Goal: Task Accomplishment & Management: Complete application form

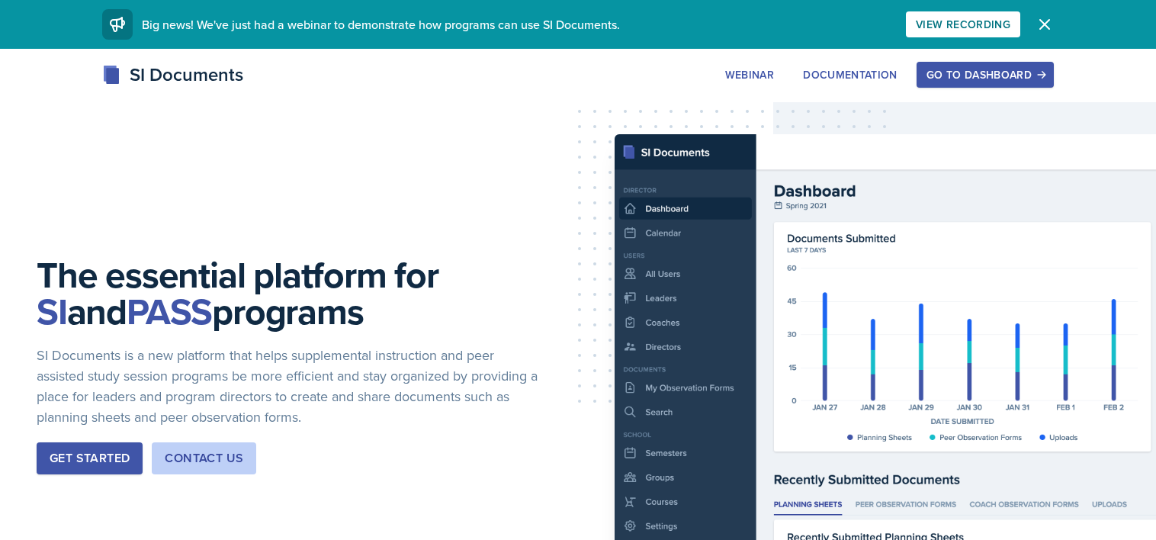
click at [1029, 71] on div "Go to Dashboard" at bounding box center [985, 75] width 117 height 12
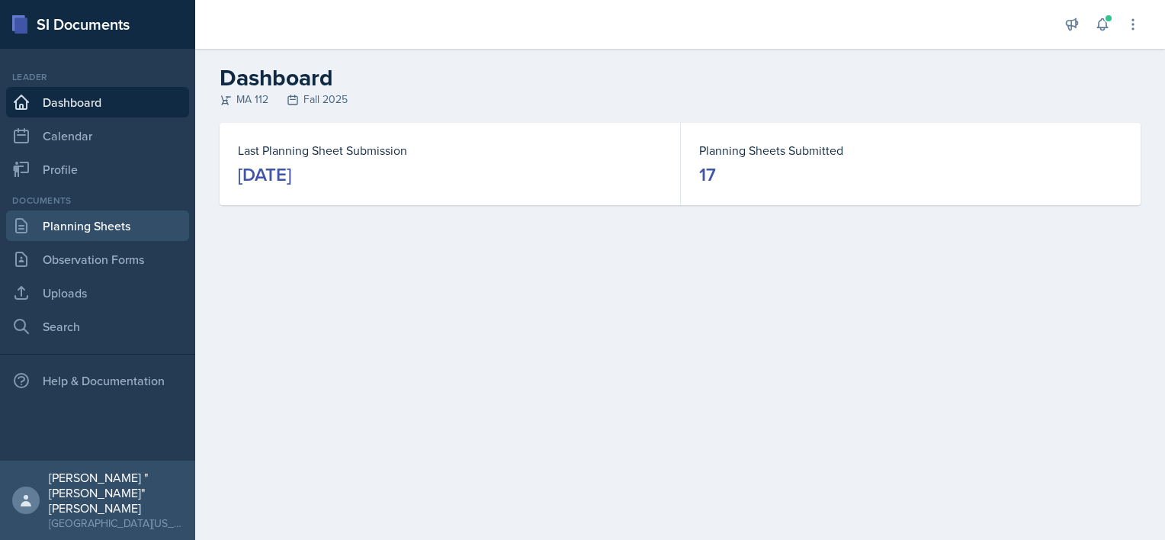
click at [87, 224] on link "Planning Sheets" at bounding box center [97, 226] width 183 height 31
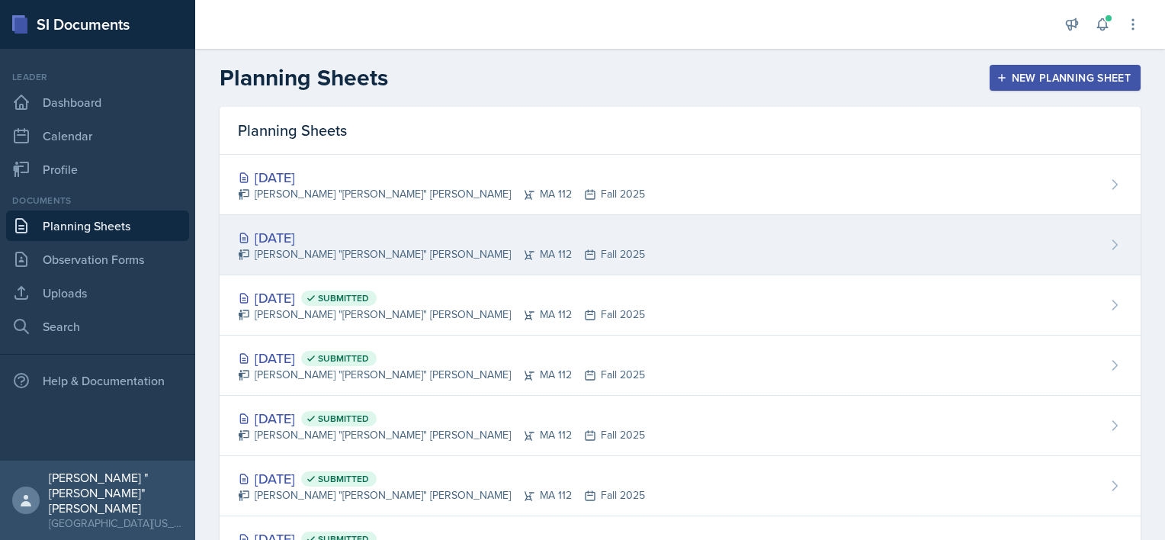
click at [313, 234] on div "[DATE]" at bounding box center [441, 237] width 407 height 21
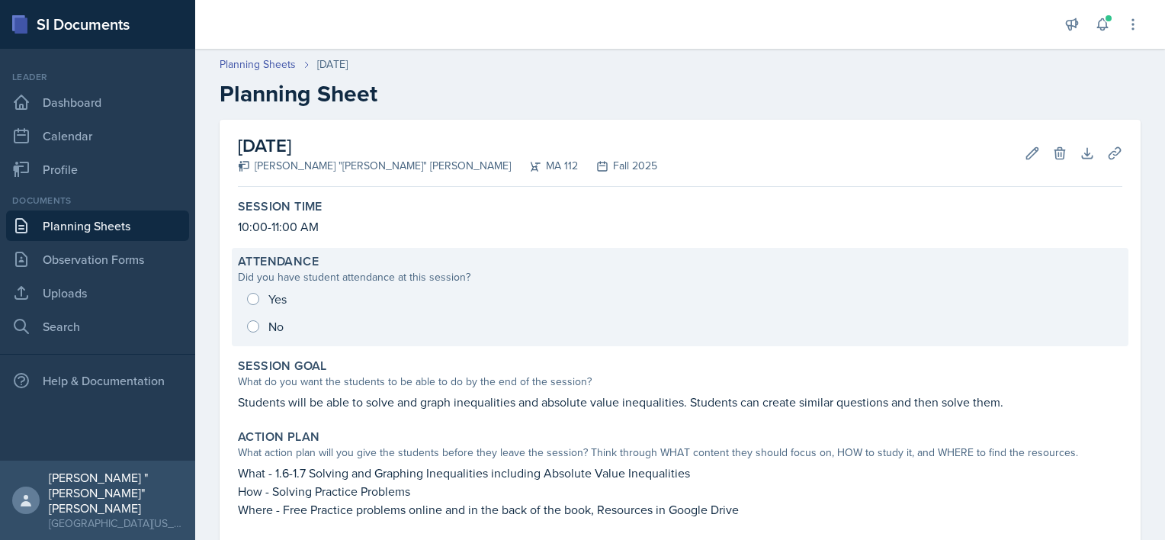
click at [311, 273] on div "Did you have student attendance at this session?" at bounding box center [680, 277] width 885 height 16
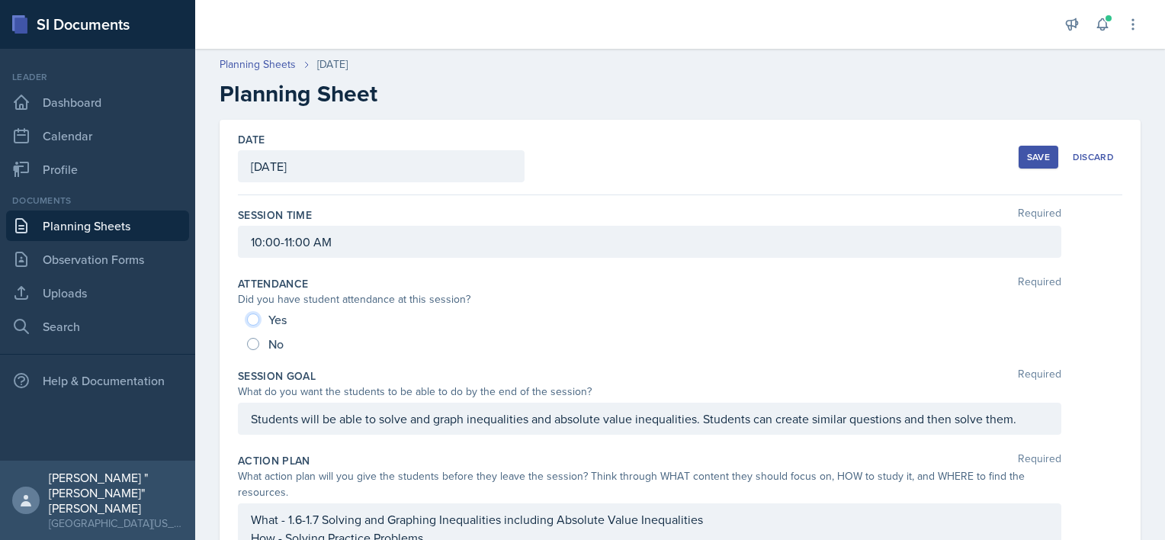
click at [255, 322] on input "Yes" at bounding box center [253, 319] width 12 height 12
radio input "true"
click at [120, 265] on link "Observation Forms" at bounding box center [97, 259] width 183 height 31
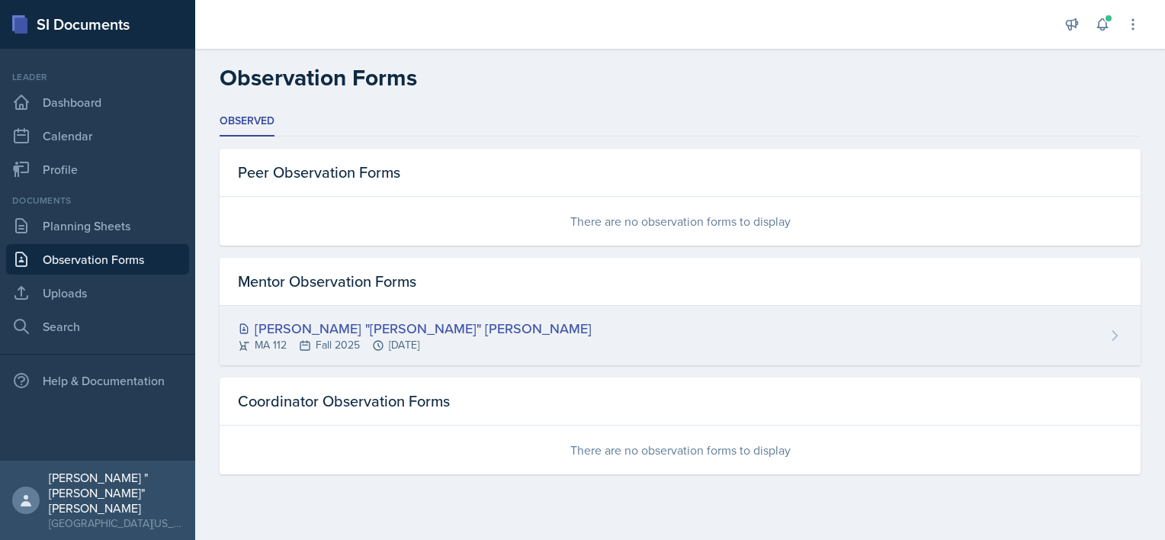
click at [317, 342] on div "MA 112 Fall 2025 [DATE]" at bounding box center [415, 345] width 354 height 16
click at [317, 342] on main "Observation Forms Observed Observed Peer Observation Forms There are no observa…" at bounding box center [680, 294] width 970 height 491
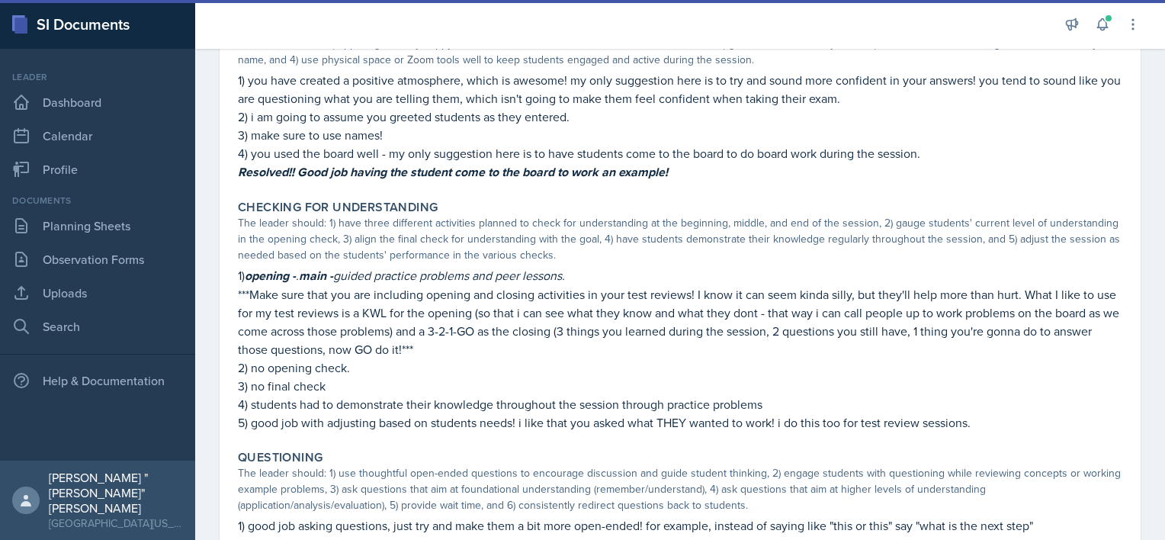
scroll to position [574, 0]
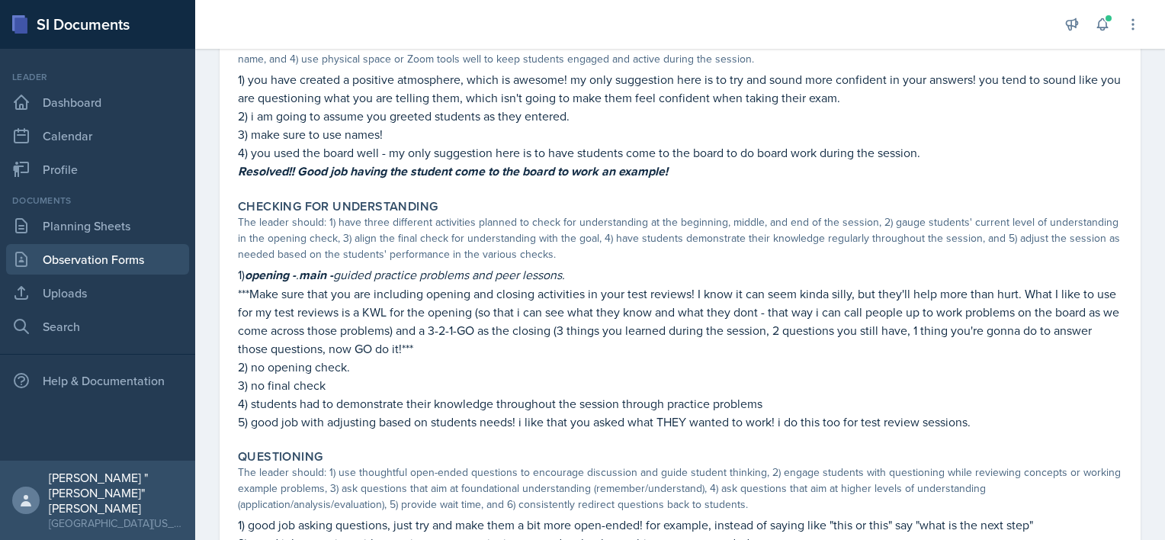
click at [94, 260] on link "Observation Forms" at bounding box center [97, 259] width 183 height 31
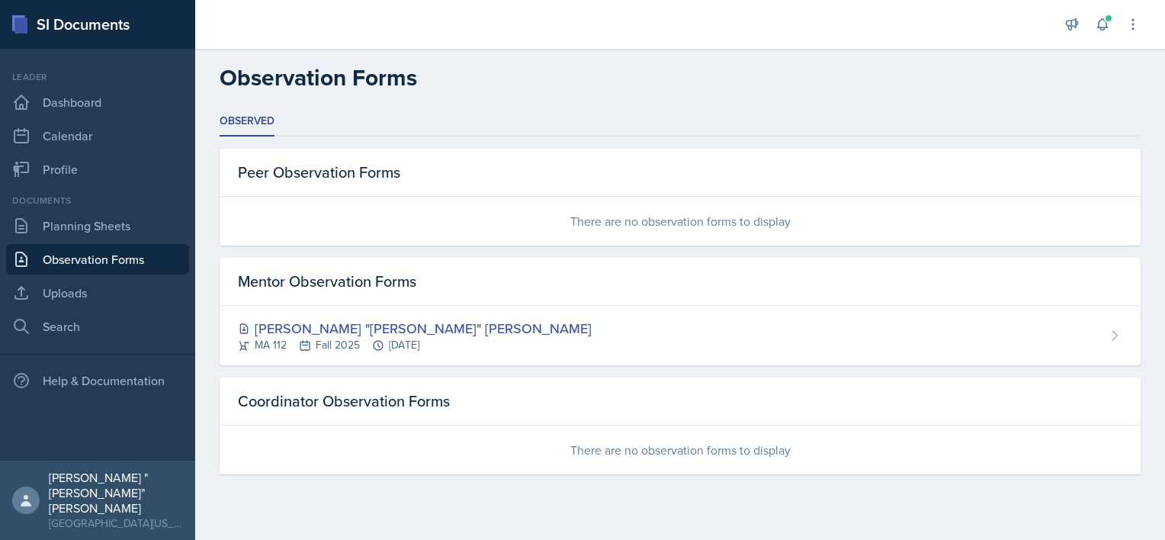
click at [66, 210] on div "Documents Planning Sheets Observation Forms Uploads Search" at bounding box center [97, 268] width 183 height 148
click at [79, 234] on link "Planning Sheets" at bounding box center [97, 226] width 183 height 31
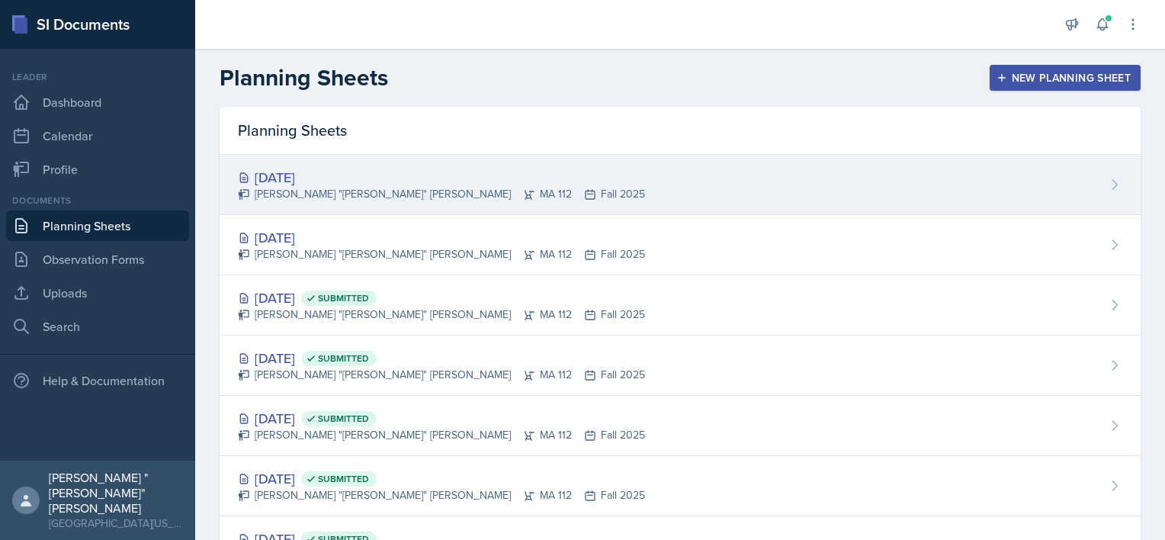
click at [279, 185] on div "[DATE]" at bounding box center [441, 177] width 407 height 21
